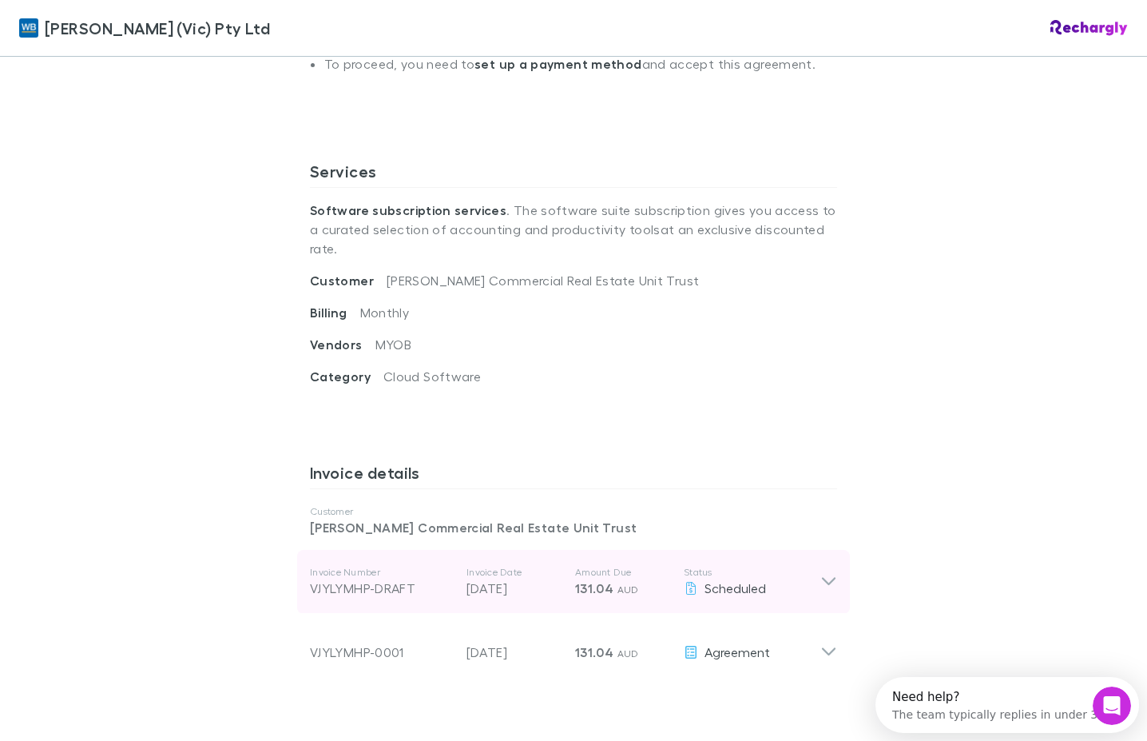
click at [825, 578] on icon at bounding box center [829, 582] width 14 height 8
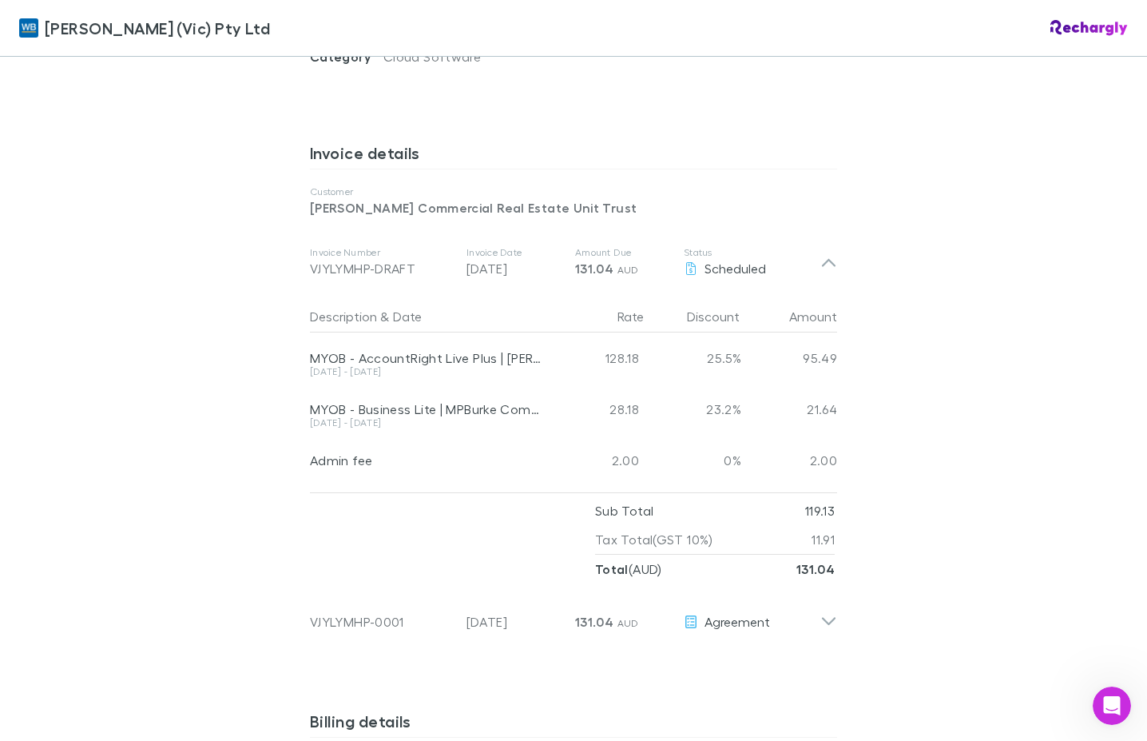
scroll to position [879, 0]
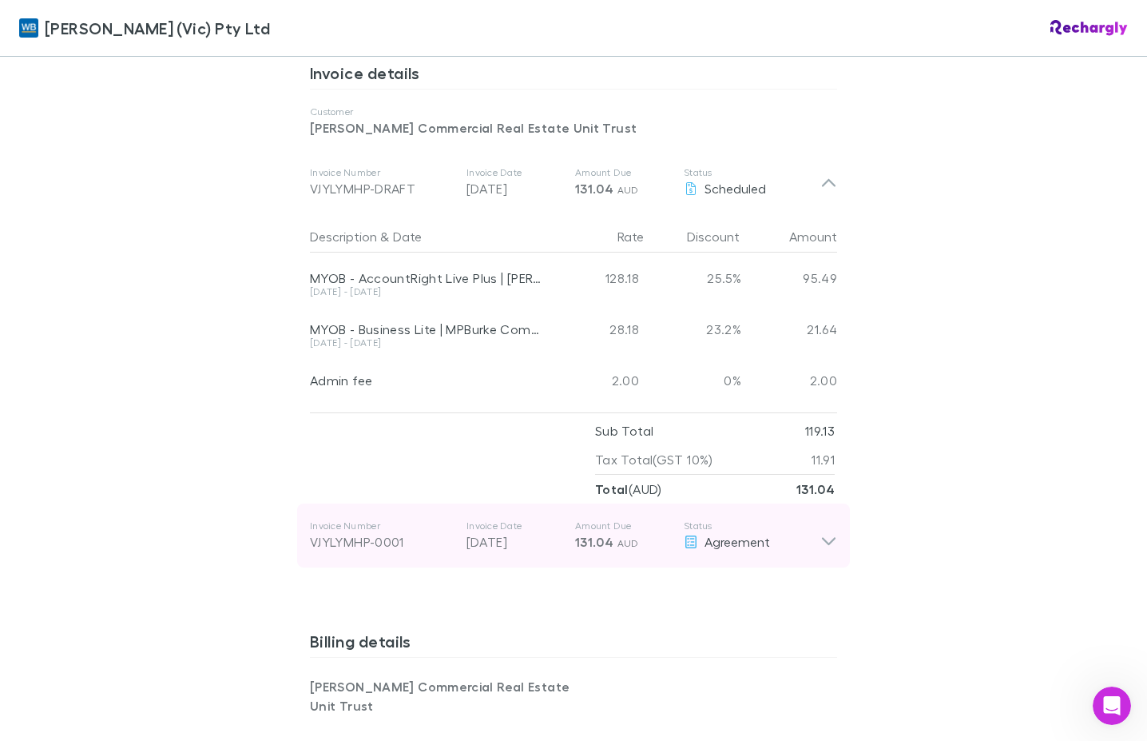
click at [835, 532] on div "Invoice Number VJYLYMHP-0001 Invoice Date [DATE] Amount Due 131.04 AUD Status A…" at bounding box center [573, 535] width 553 height 64
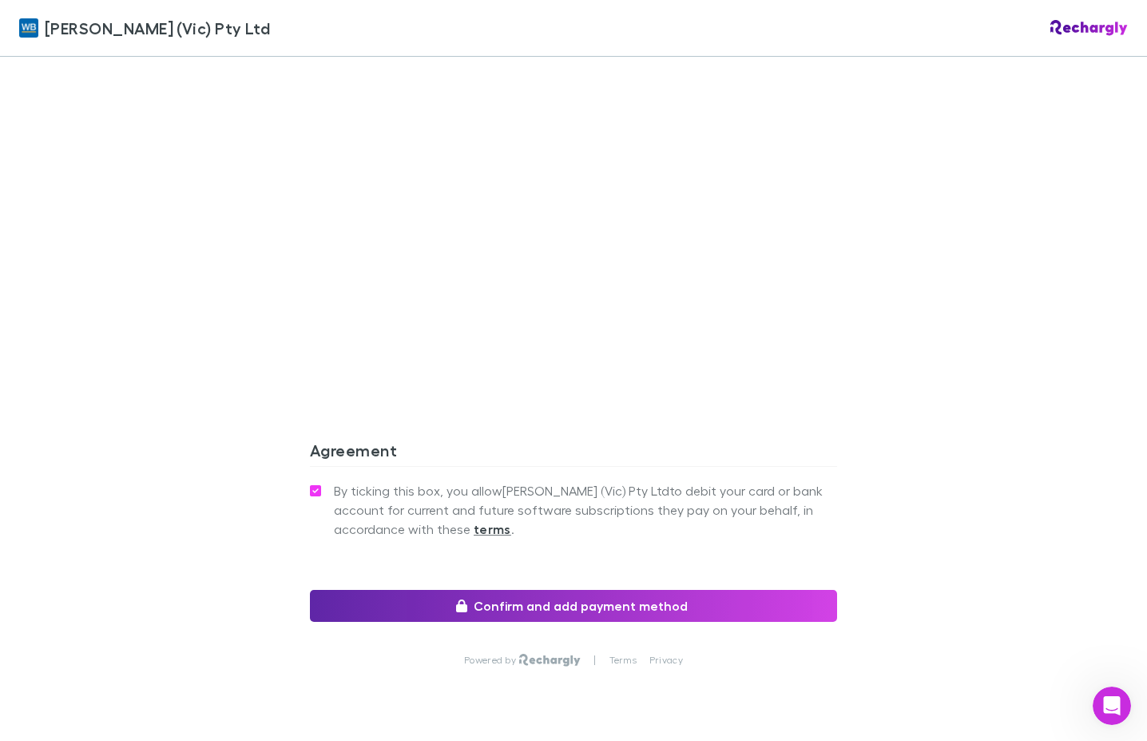
scroll to position [1918, 0]
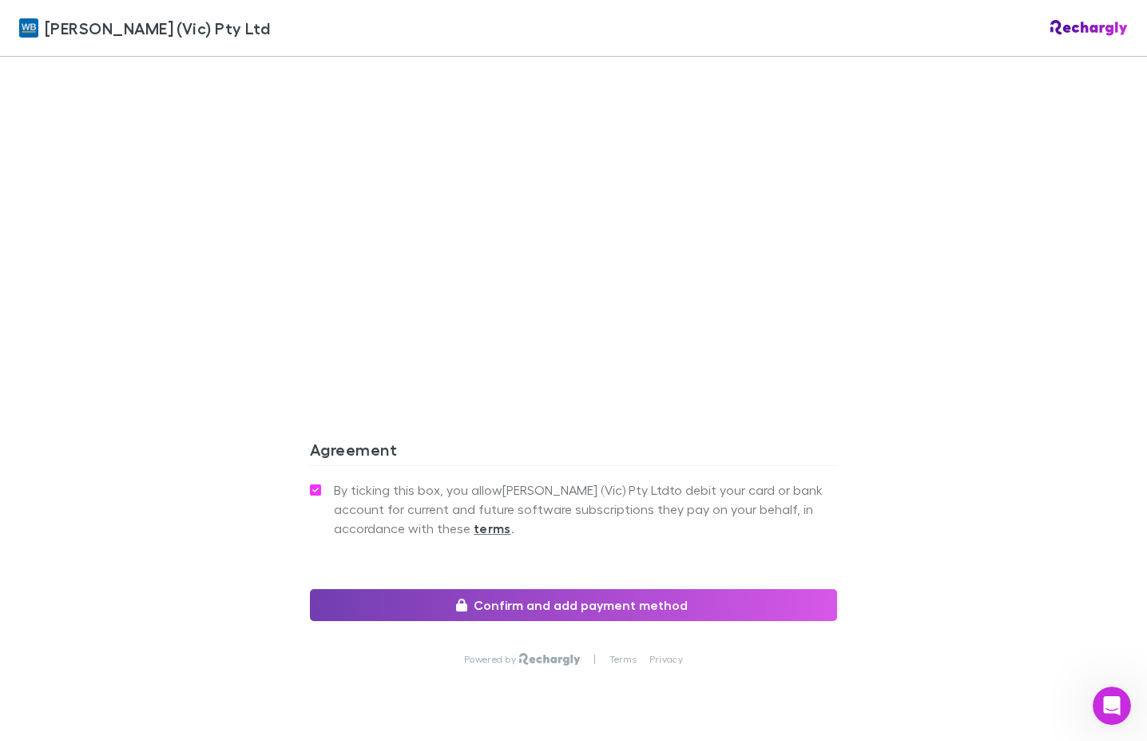
click at [635, 589] on button "Confirm and add payment method" at bounding box center [573, 605] width 527 height 32
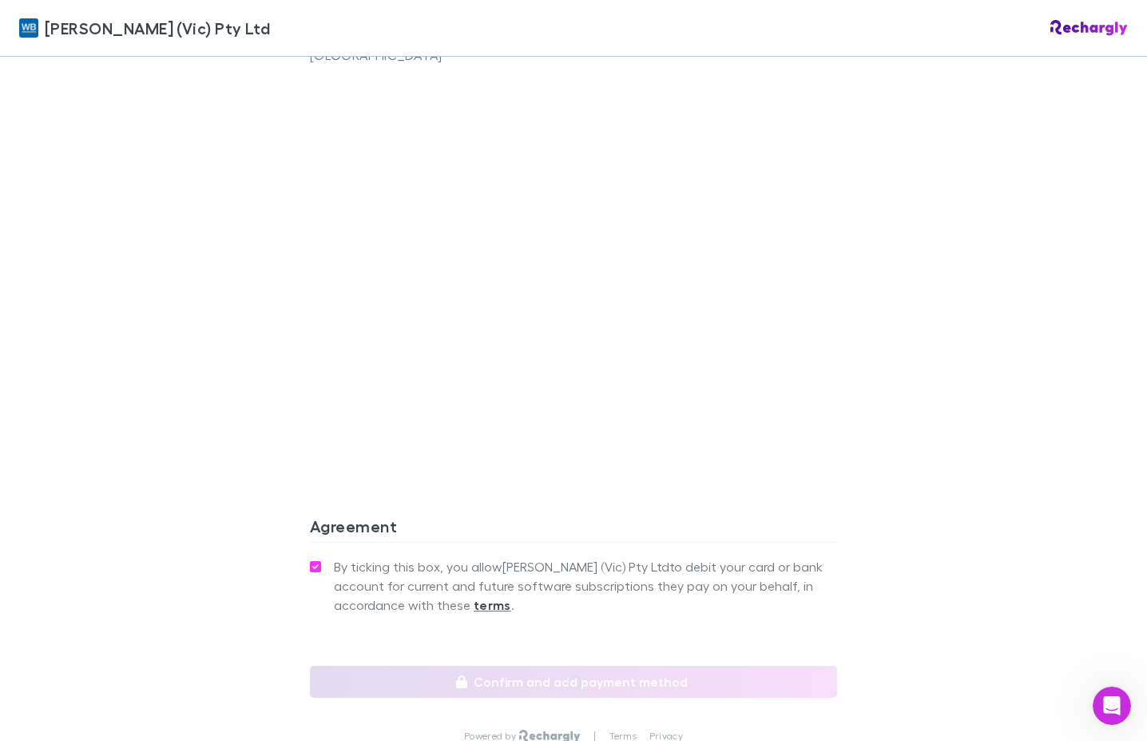
scroll to position [1576, 0]
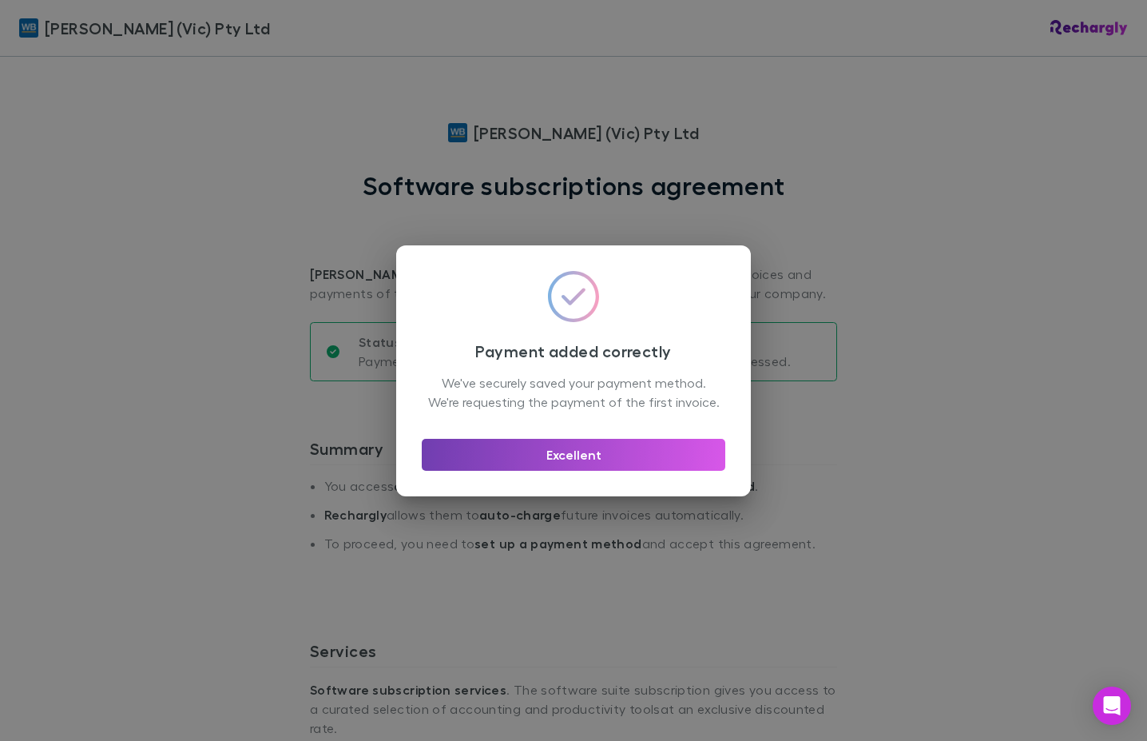
click at [574, 462] on button "Excellent" at bounding box center [574, 455] width 304 height 32
